Goal: Check status: Check status

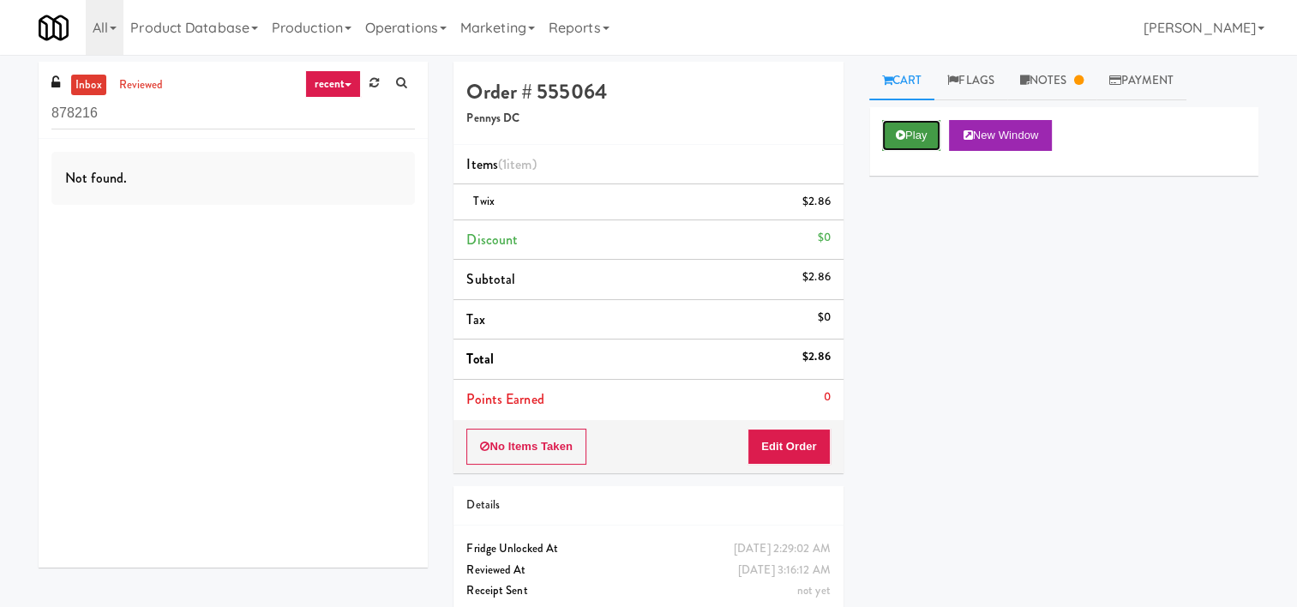
click at [914, 137] on button "Play" at bounding box center [911, 135] width 59 height 31
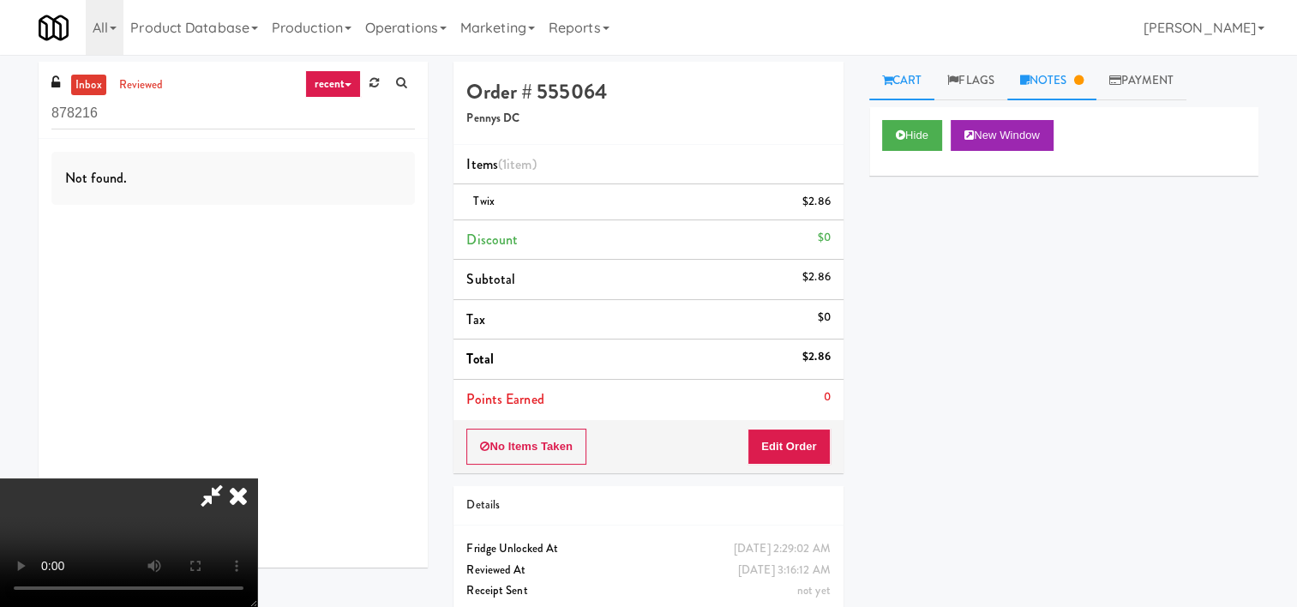
click at [1058, 80] on link "Notes" at bounding box center [1051, 81] width 89 height 39
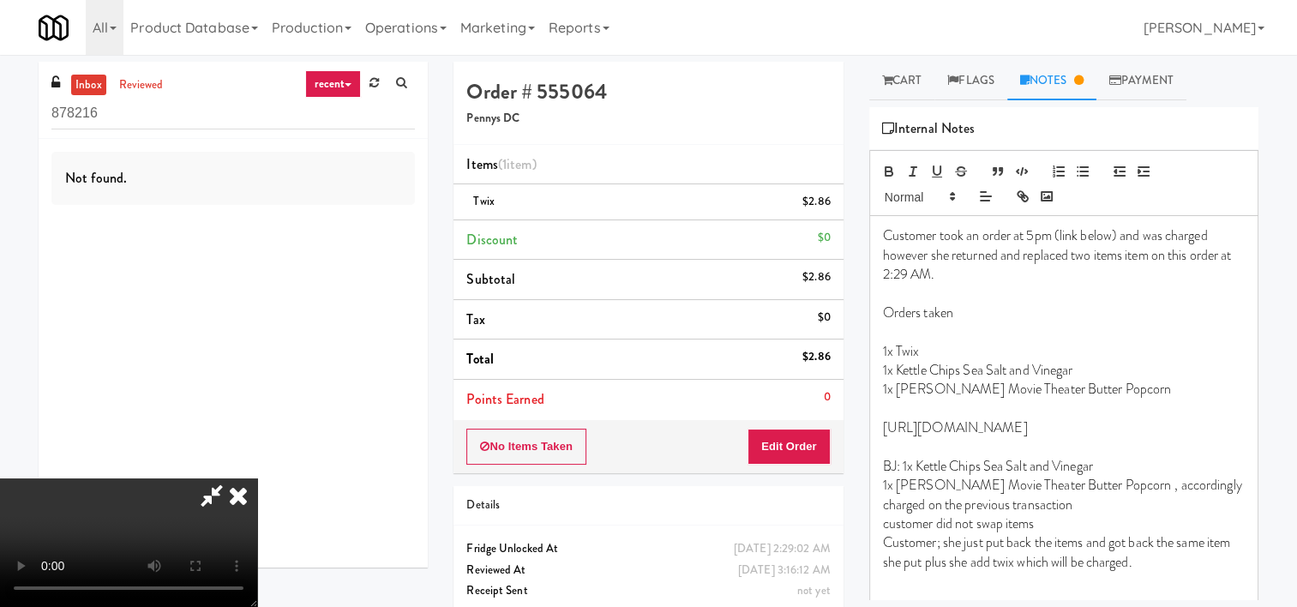
click at [240, 501] on icon at bounding box center [238, 495] width 38 height 34
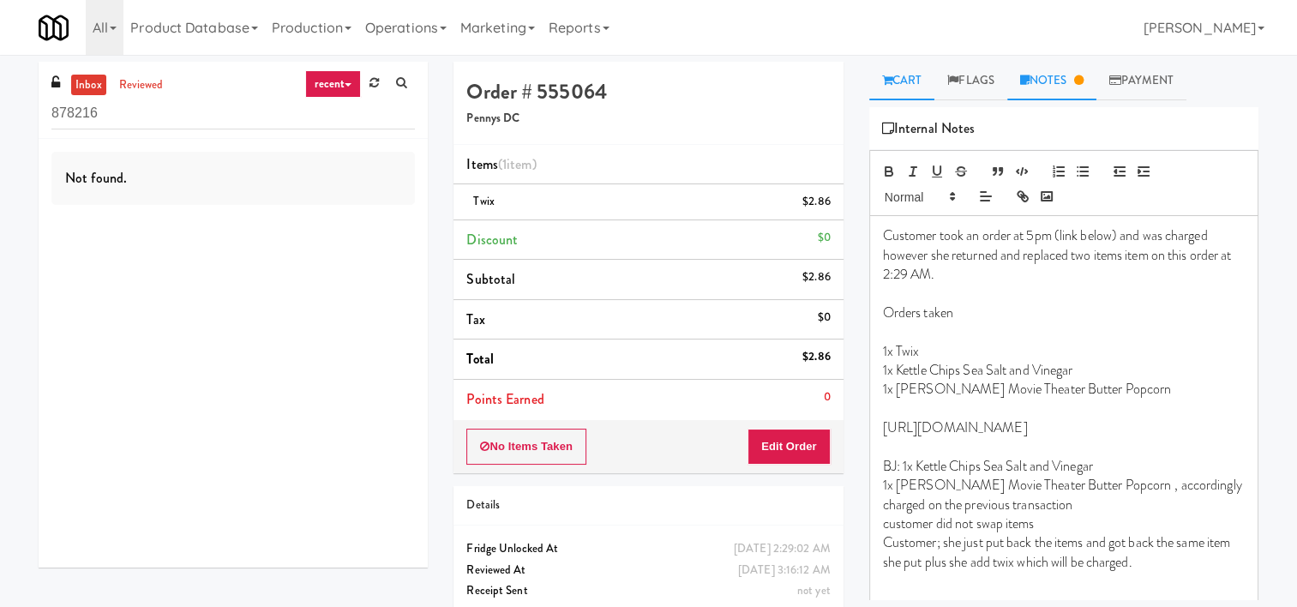
click at [910, 86] on link "Cart" at bounding box center [902, 81] width 66 height 39
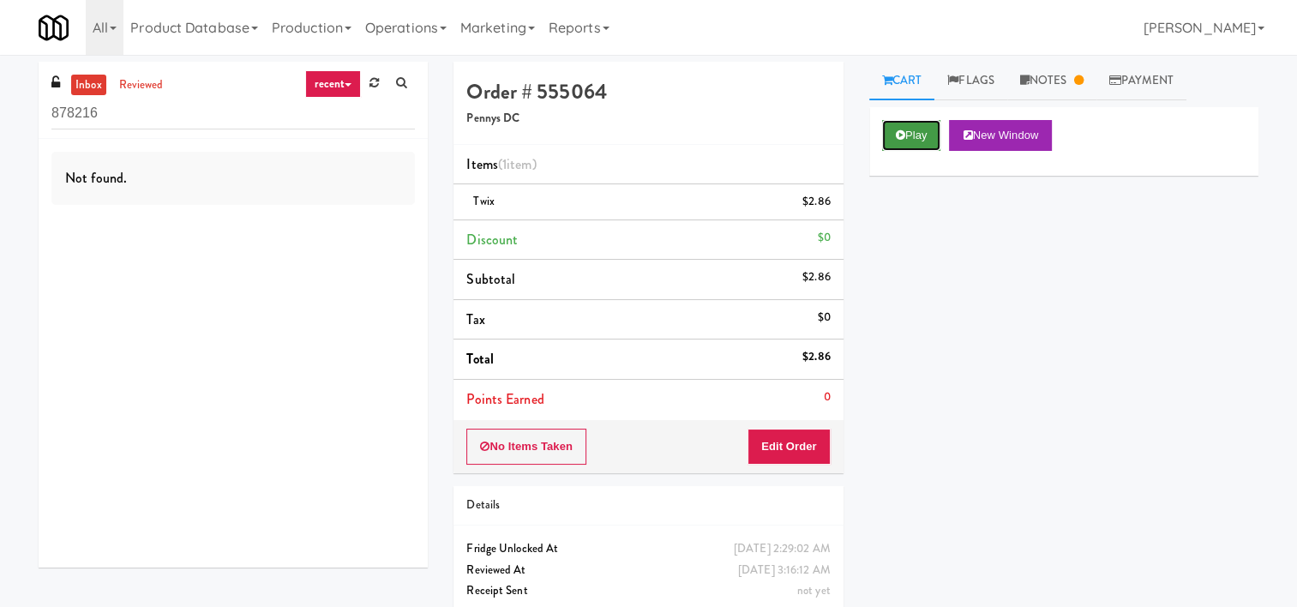
click at [915, 141] on button "Play" at bounding box center [911, 135] width 59 height 31
